Goal: Check status: Check status

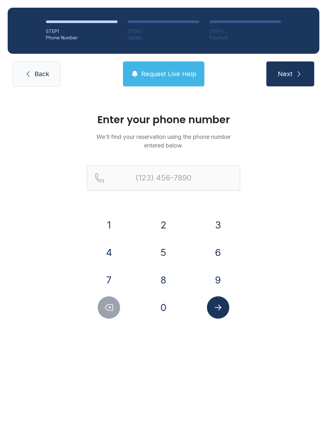
click at [165, 279] on button "8" at bounding box center [163, 280] width 22 height 22
click at [162, 305] on button "0" at bounding box center [163, 307] width 22 height 22
click at [223, 249] on button "6" at bounding box center [218, 252] width 22 height 22
click at [224, 281] on button "9" at bounding box center [218, 280] width 22 height 22
click at [111, 219] on button "1" at bounding box center [109, 225] width 22 height 22
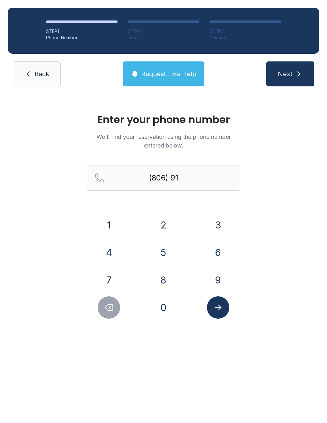
click at [161, 311] on button "0" at bounding box center [163, 307] width 22 height 22
click at [164, 278] on button "8" at bounding box center [163, 280] width 22 height 22
click at [110, 311] on icon "Delete number" at bounding box center [109, 307] width 10 height 10
click at [109, 277] on button "7" at bounding box center [109, 280] width 22 height 22
click at [111, 279] on button "7" at bounding box center [109, 280] width 22 height 22
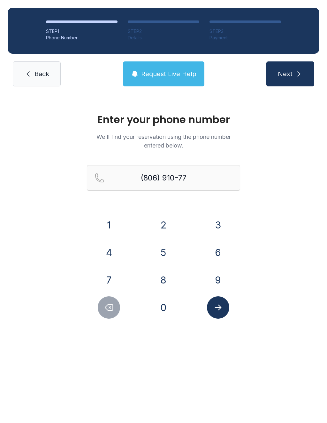
click at [167, 306] on button "0" at bounding box center [163, 307] width 22 height 22
click at [166, 306] on button "0" at bounding box center [163, 307] width 22 height 22
type input "[PHONE_NUMBER]"
click at [219, 307] on icon "Submit lookup form" at bounding box center [219, 307] width 10 height 10
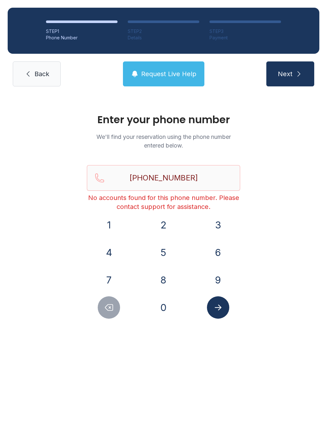
click at [50, 72] on link "Back" at bounding box center [37, 73] width 48 height 25
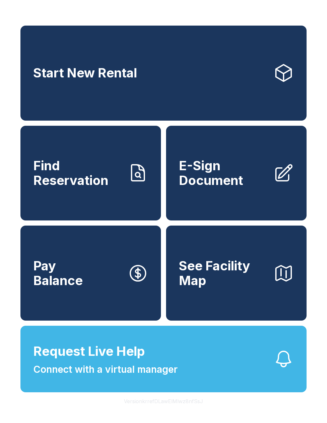
click at [129, 183] on icon at bounding box center [138, 173] width 20 height 20
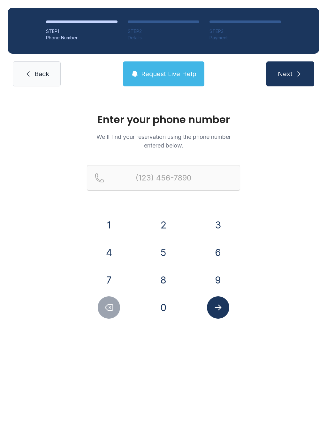
click at [166, 285] on button "8" at bounding box center [163, 280] width 22 height 22
click at [167, 303] on button "0" at bounding box center [163, 307] width 22 height 22
click at [220, 245] on button "6" at bounding box center [218, 252] width 22 height 22
click at [216, 278] on button "9" at bounding box center [218, 280] width 22 height 22
click at [108, 228] on button "1" at bounding box center [109, 225] width 22 height 22
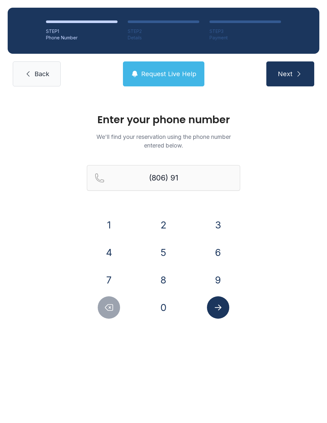
click at [155, 304] on button "0" at bounding box center [163, 307] width 22 height 22
click at [108, 275] on button "7" at bounding box center [109, 280] width 22 height 22
click at [162, 302] on button "0" at bounding box center [163, 307] width 22 height 22
click at [162, 301] on button "0" at bounding box center [163, 307] width 22 height 22
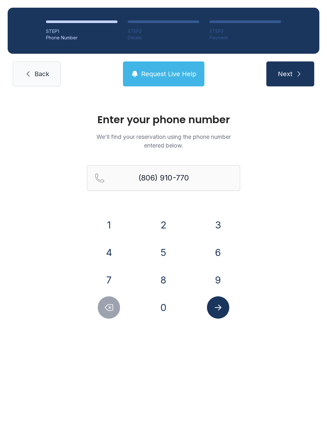
type input "[PHONE_NUMBER]"
click at [223, 307] on icon "Submit lookup form" at bounding box center [219, 307] width 10 height 10
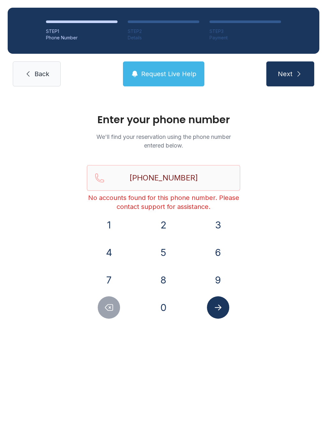
click at [41, 71] on span "Back" at bounding box center [42, 73] width 15 height 9
